Goal: Register for event/course

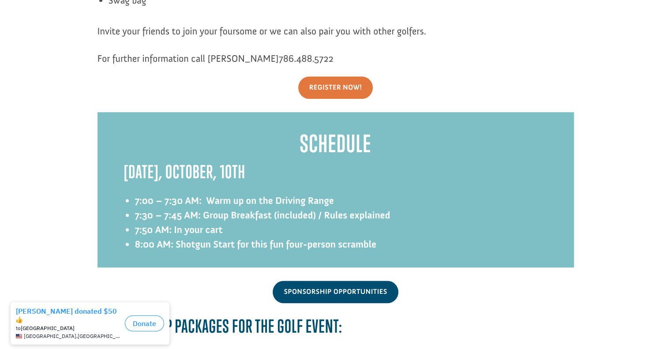
scroll to position [1103, 0]
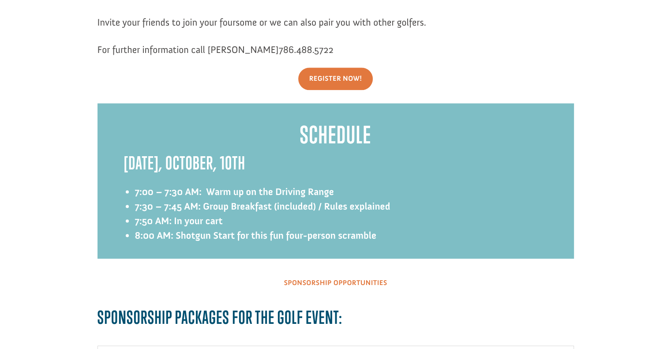
click at [330, 272] on link "Sponsorship Opportunities" at bounding box center [335, 283] width 125 height 23
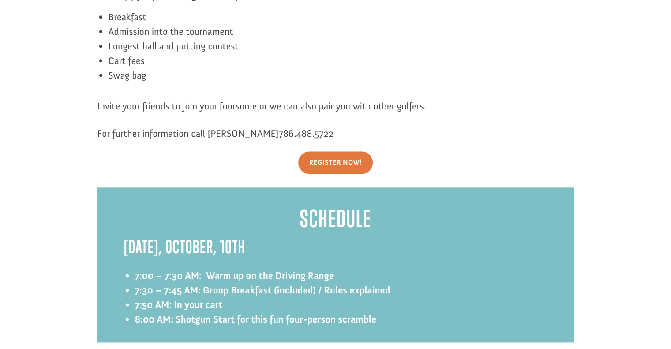
scroll to position [959, 0]
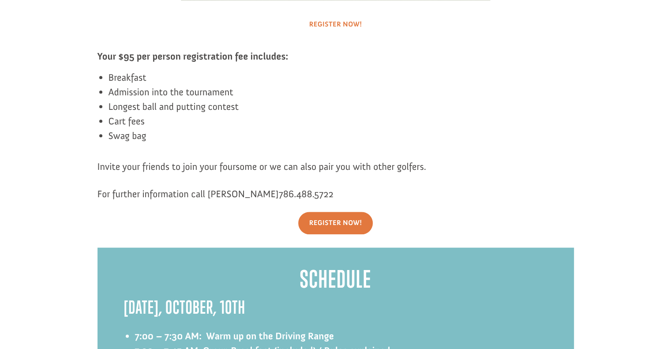
click at [333, 13] on link "Register Now!" at bounding box center [335, 24] width 75 height 23
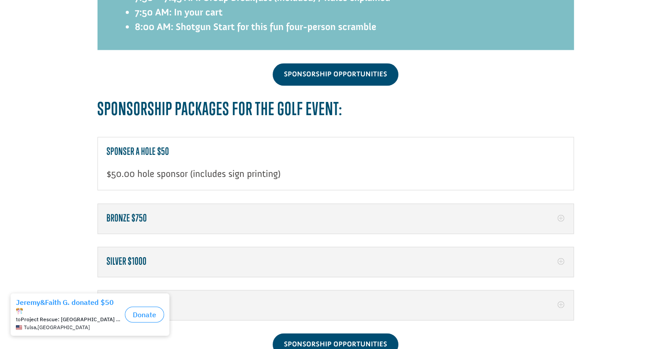
scroll to position [1356, 0]
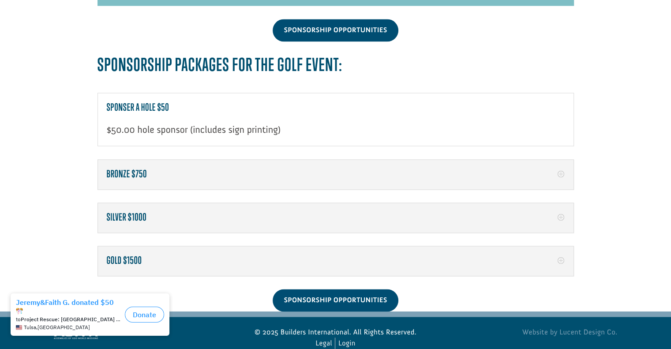
click at [155, 169] on h5 "Bronze $750" at bounding box center [336, 174] width 458 height 11
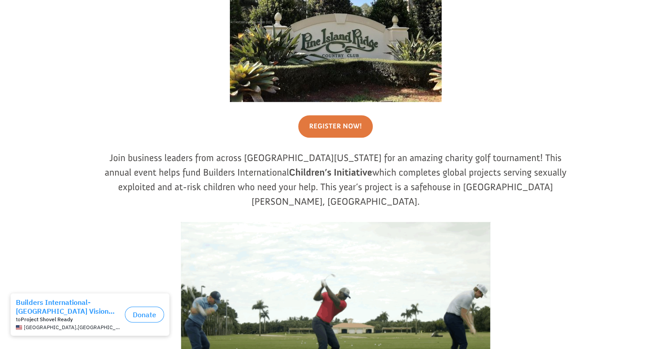
scroll to position [574, 0]
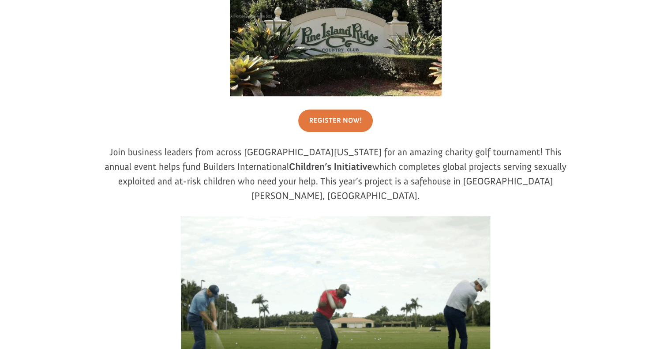
click at [289, 167] on b "Children’s Initiative" at bounding box center [330, 167] width 83 height 12
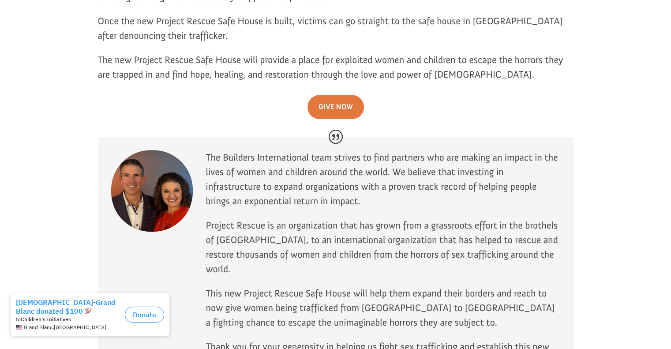
scroll to position [618, 0]
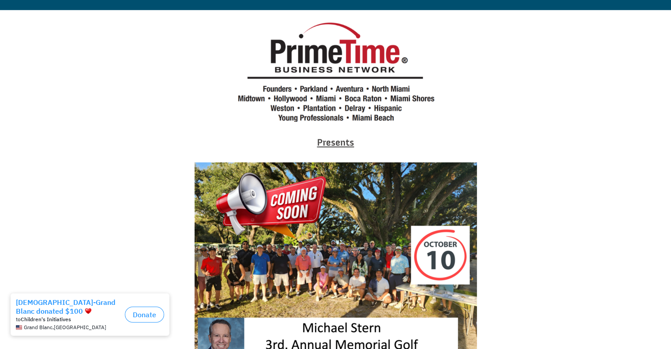
scroll to position [221, 0]
